Goal: Task Accomplishment & Management: Use online tool/utility

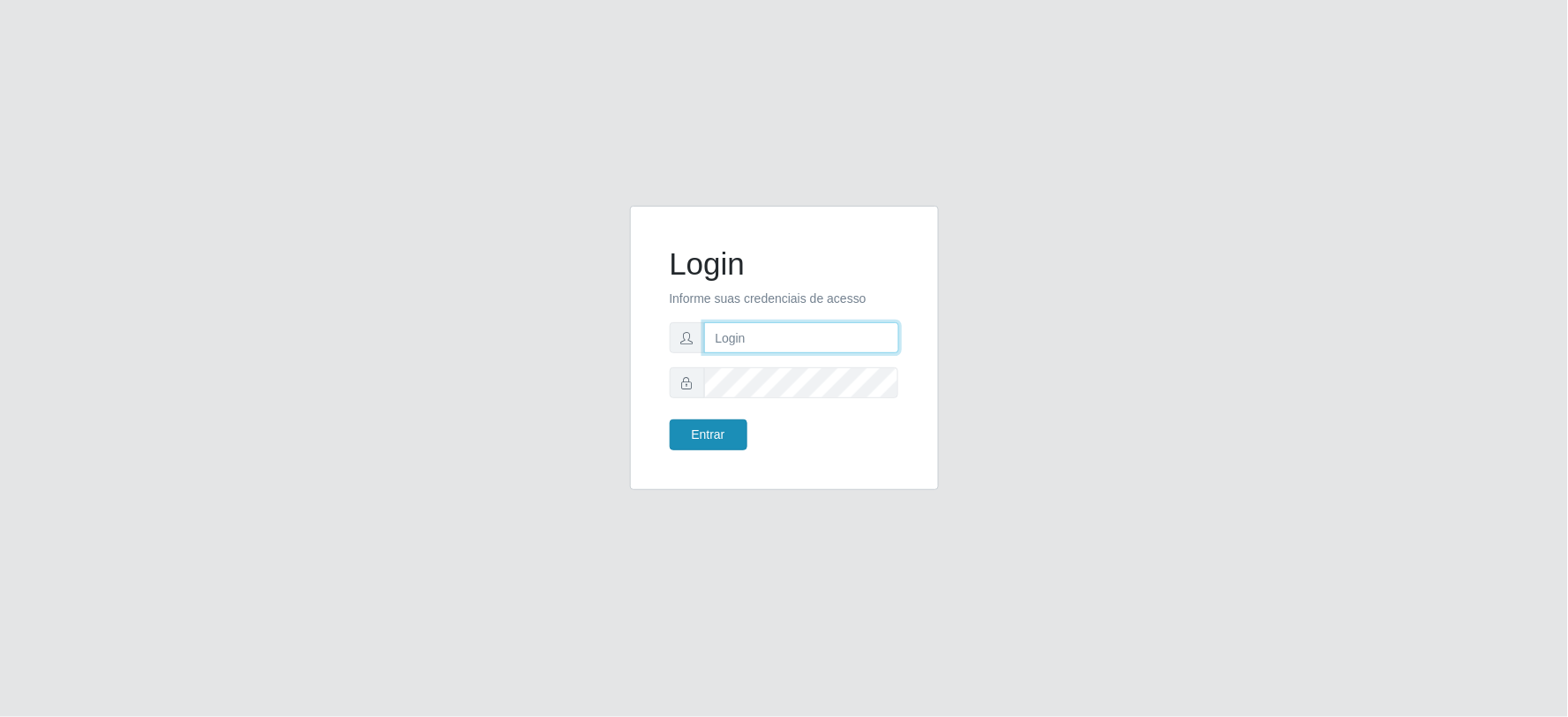
type input "[PERSON_NAME][EMAIL_ADDRESS][PERSON_NAME][DOMAIN_NAME]"
click at [718, 422] on button "Entrar" at bounding box center [708, 434] width 77 height 31
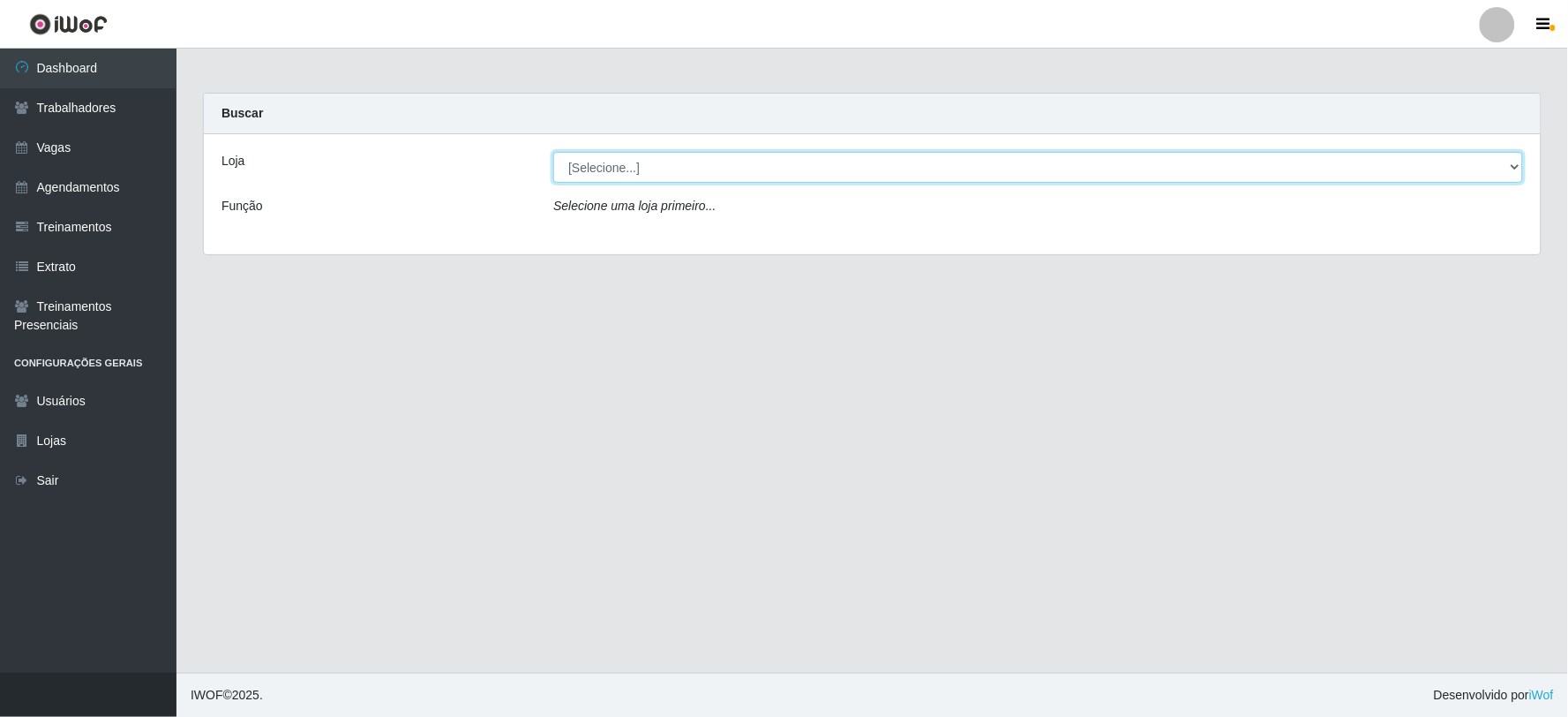
click at [736, 170] on select "[Selecione...] SuperFácil Atacado - Vale do Sol" at bounding box center [1038, 167] width 970 height 31
select select "502"
click at [553, 152] on select "[Selecione...] SuperFácil Atacado - Vale do Sol" at bounding box center [1038, 167] width 970 height 31
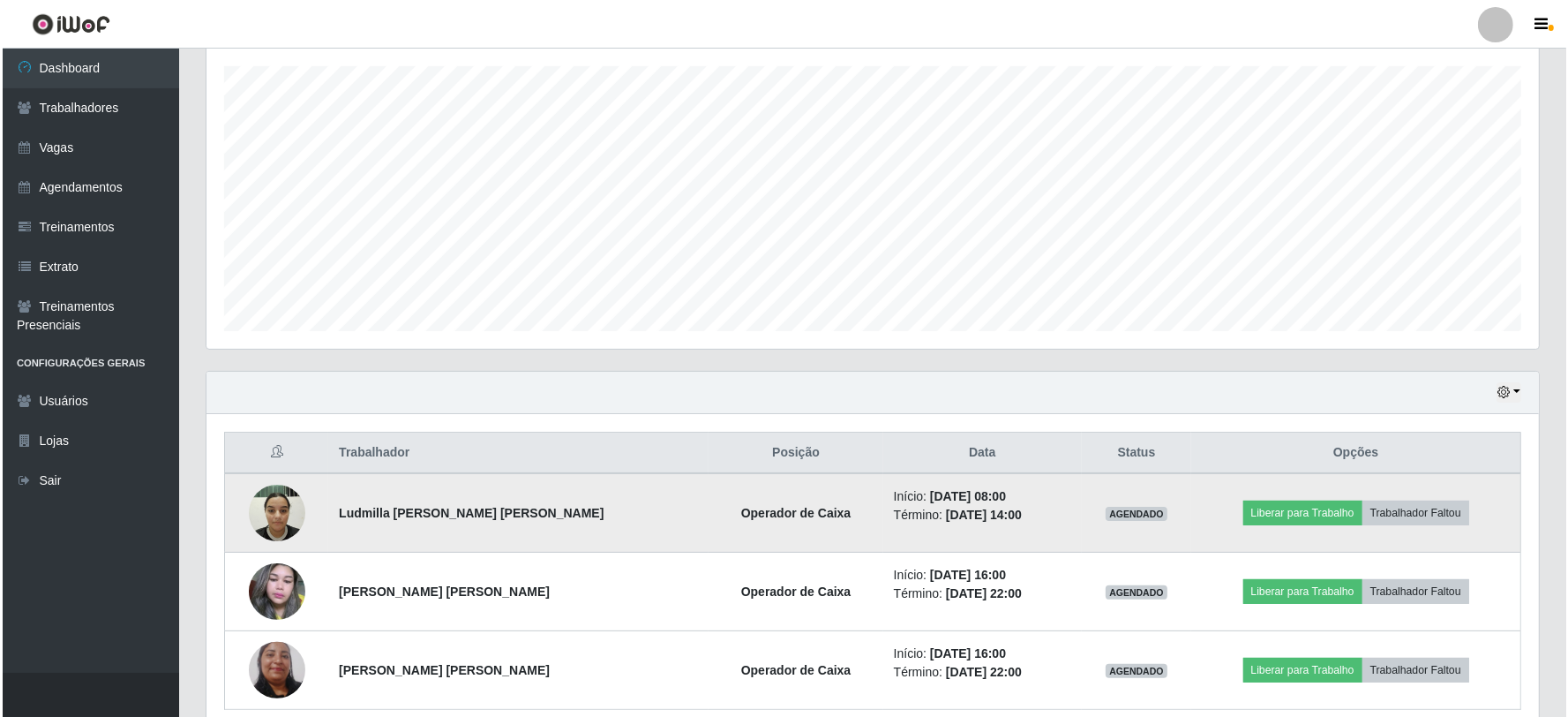
scroll to position [377, 0]
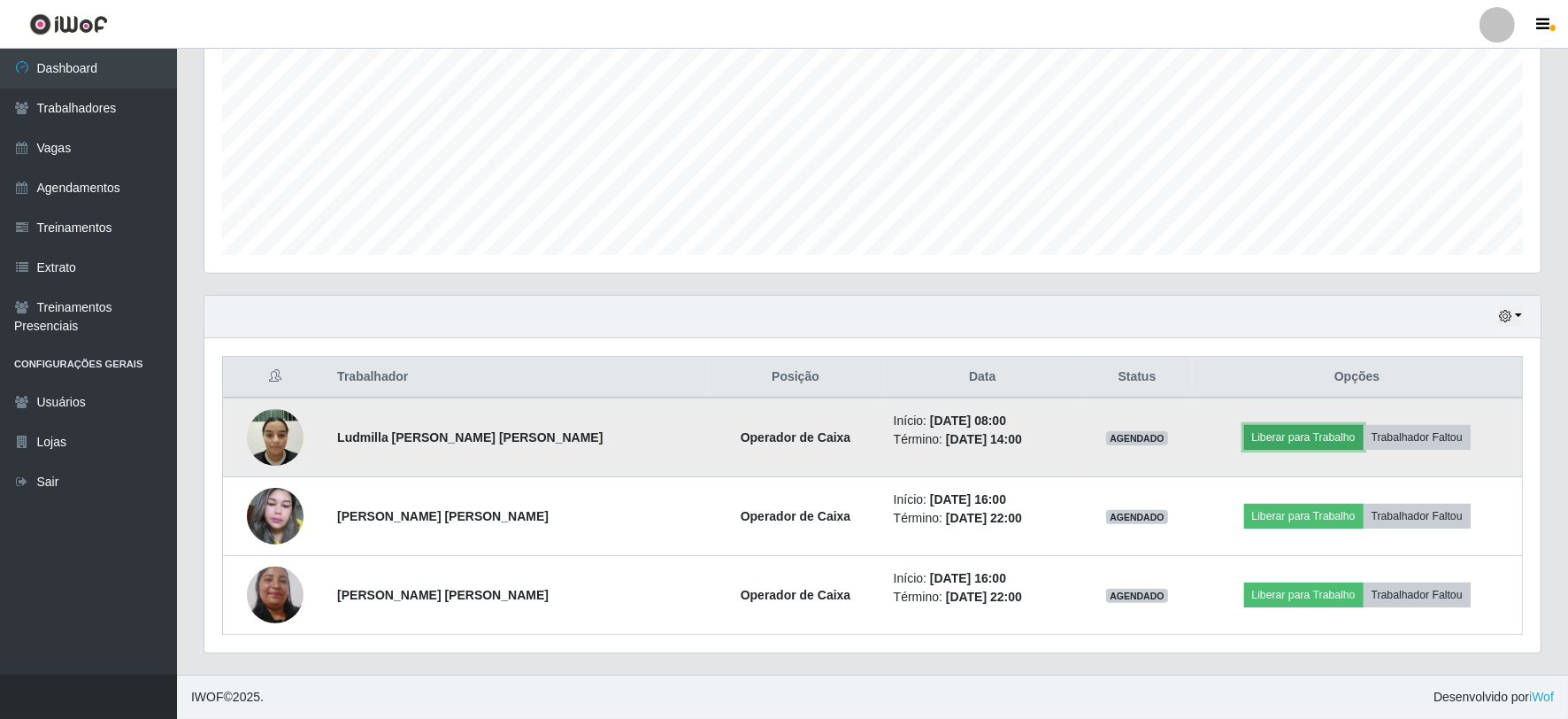
click at [1312, 432] on button "Liberar para Trabalho" at bounding box center [1304, 437] width 119 height 25
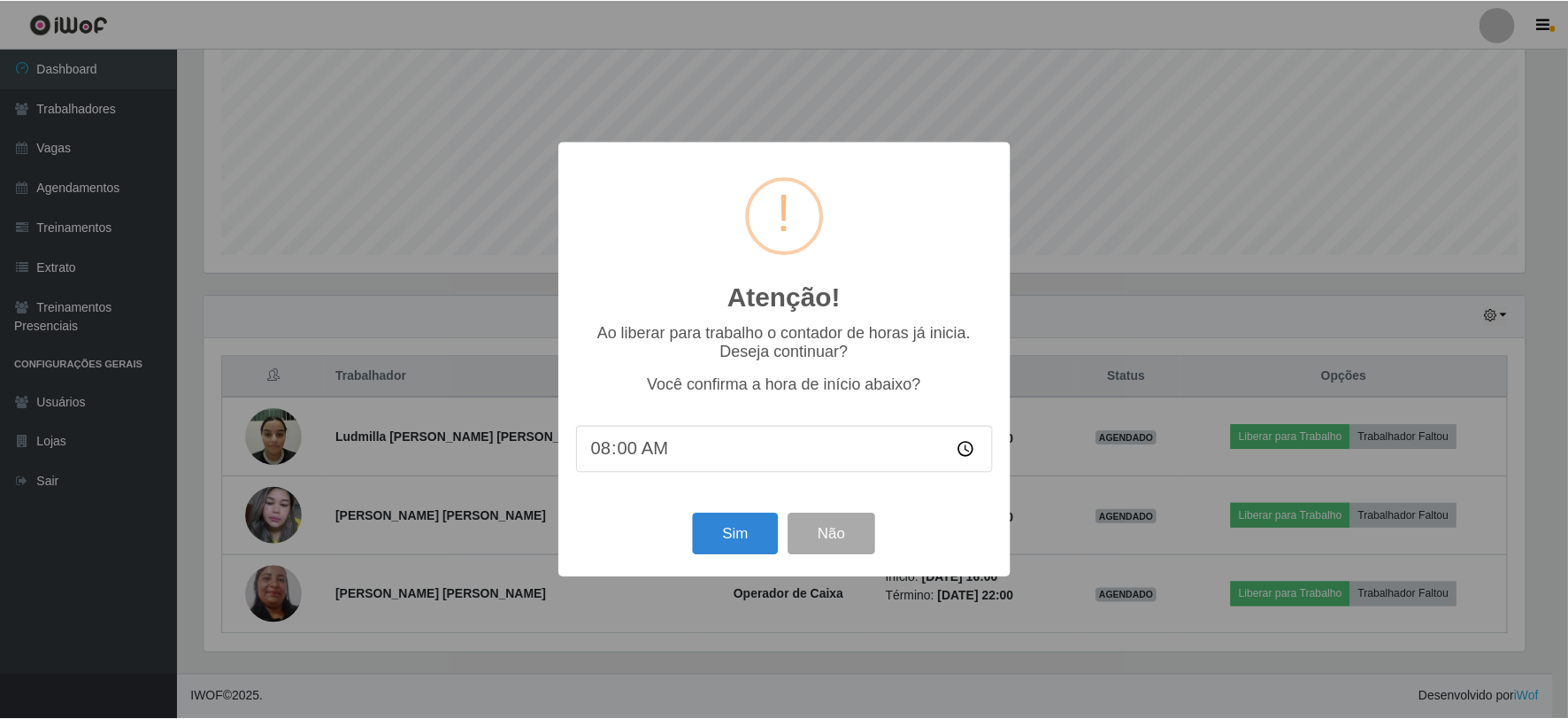
scroll to position [366, 1325]
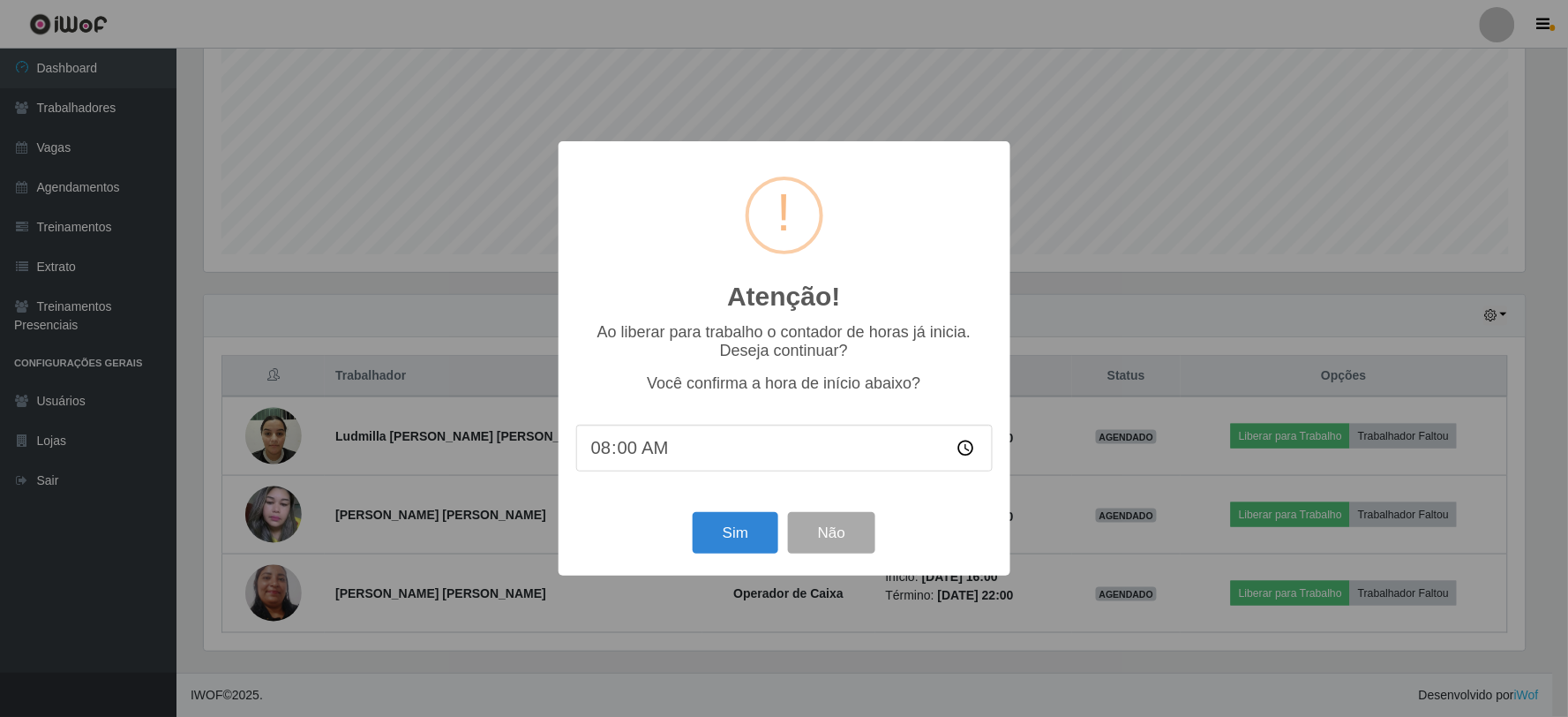
click at [625, 463] on input "08:00" at bounding box center [784, 448] width 416 height 47
type input "08:05"
click at [702, 536] on button "Sim" at bounding box center [735, 532] width 85 height 42
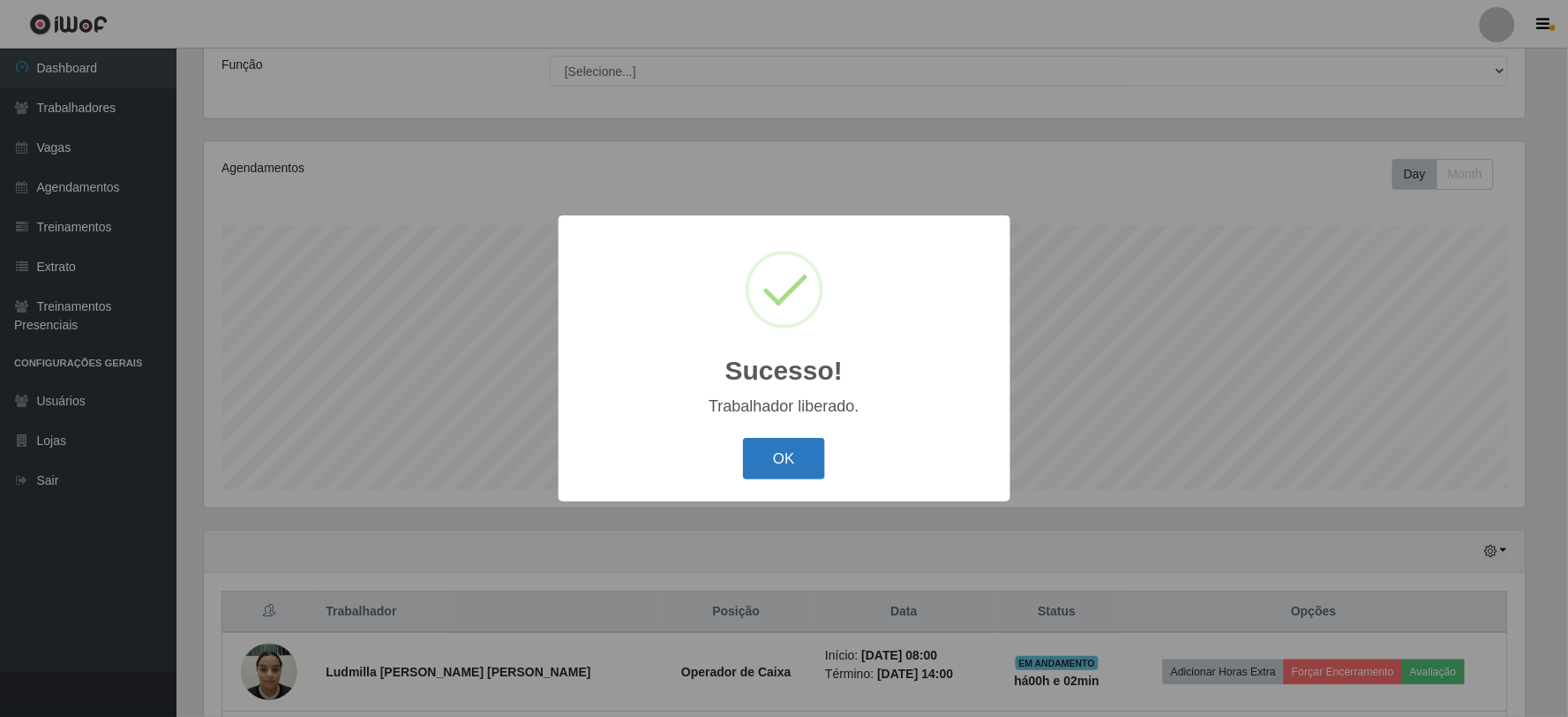
click at [815, 442] on button "OK" at bounding box center [784, 458] width 82 height 42
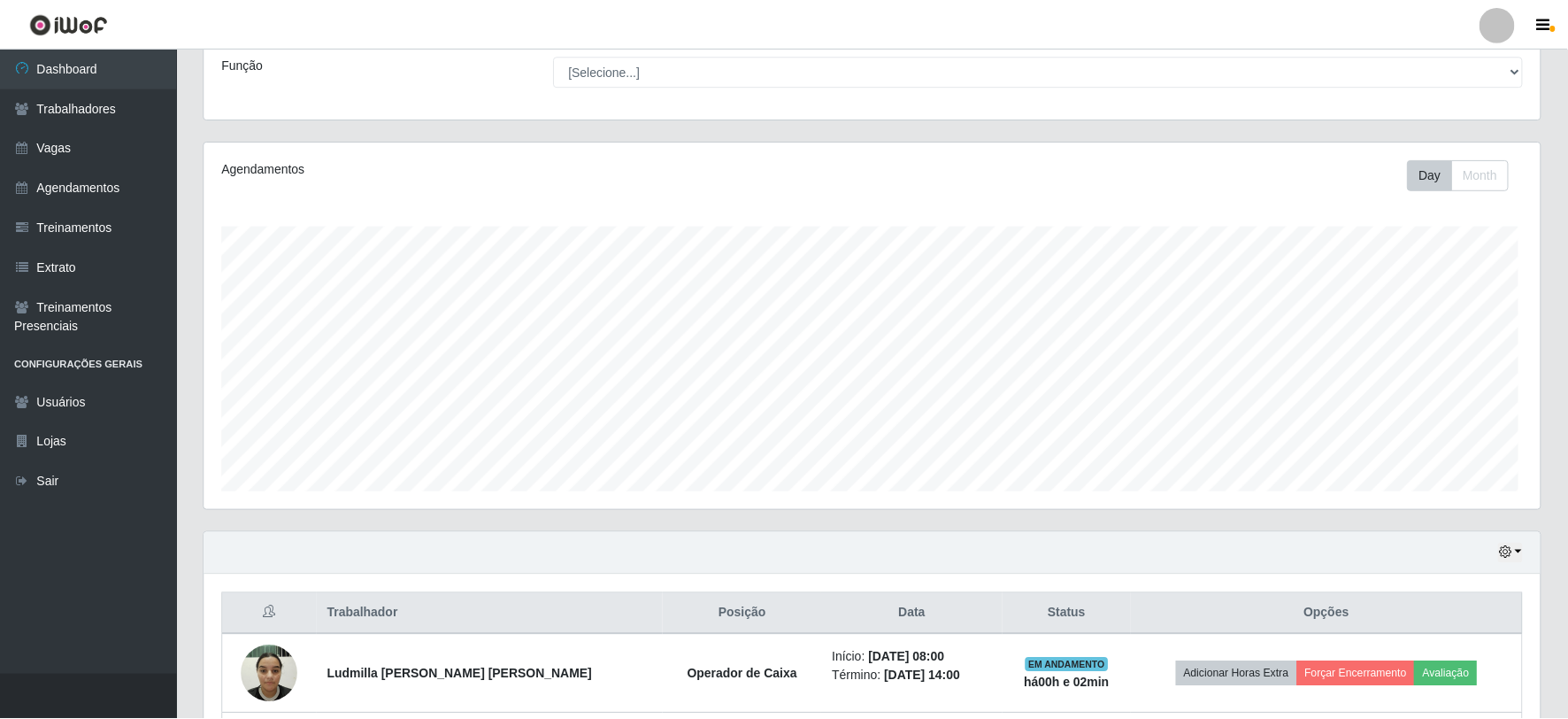
scroll to position [366, 1336]
